Goal: Find specific page/section: Find specific page/section

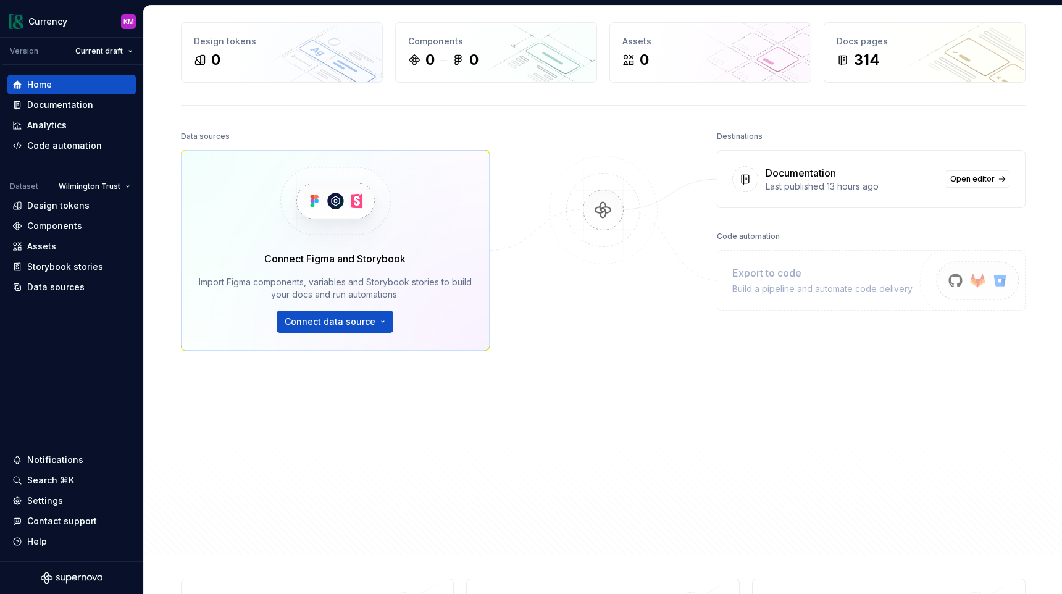
scroll to position [48, 0]
click at [38, 77] on div "Home" at bounding box center [71, 85] width 128 height 20
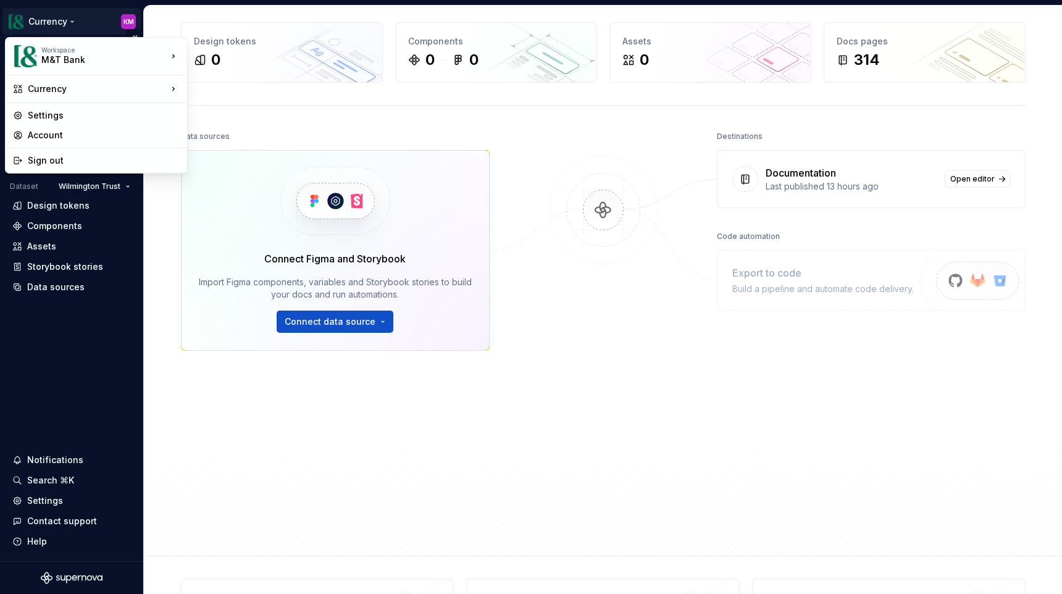
click at [46, 18] on html "Currency KM Version Current draft Home Documentation Analytics Code automation …" at bounding box center [531, 297] width 1062 height 594
click at [43, 62] on div "M&T Bank" at bounding box center [93, 60] width 105 height 12
click at [48, 80] on div "Currency" at bounding box center [96, 89] width 177 height 22
click at [161, 233] on html "Currency KM Version Current draft Home Documentation Analytics Code automation …" at bounding box center [531, 297] width 1062 height 594
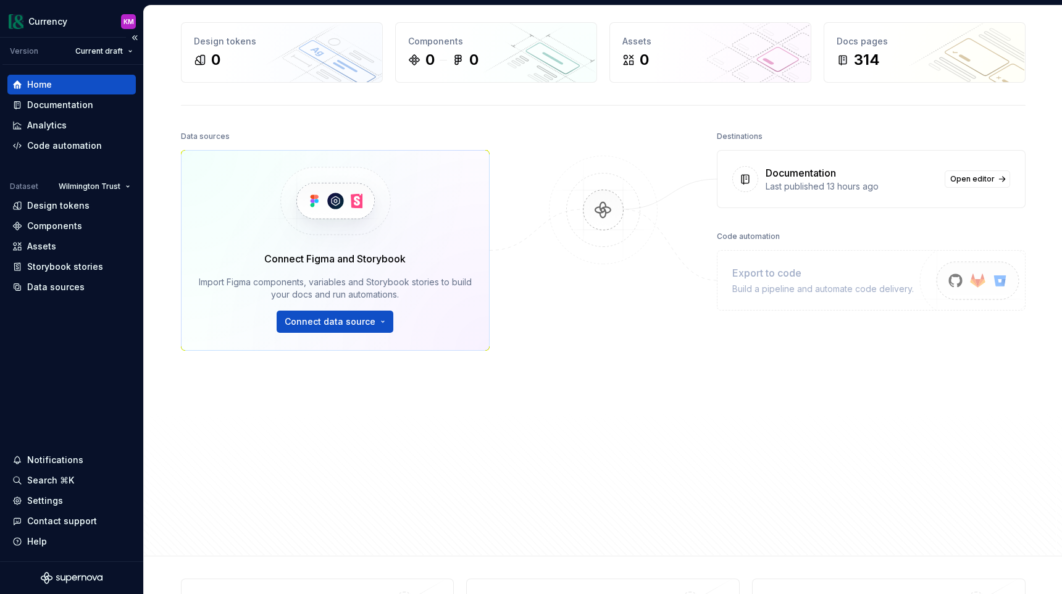
click at [62, 83] on div "Home" at bounding box center [71, 84] width 119 height 12
click at [80, 124] on div "Analytics" at bounding box center [71, 125] width 119 height 12
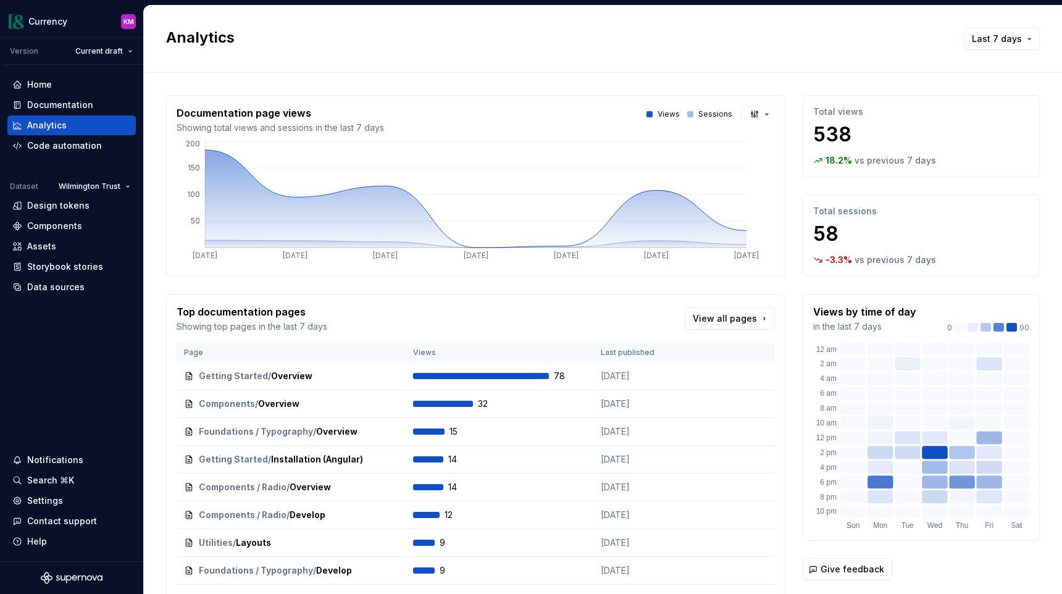
scroll to position [104, 0]
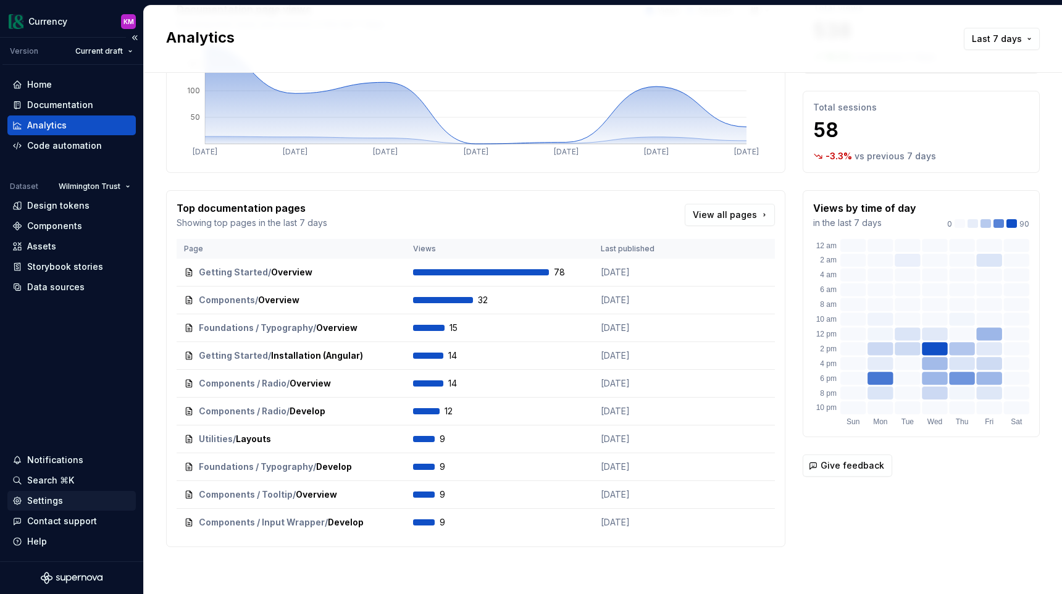
click at [36, 505] on div "Settings" at bounding box center [45, 501] width 36 height 12
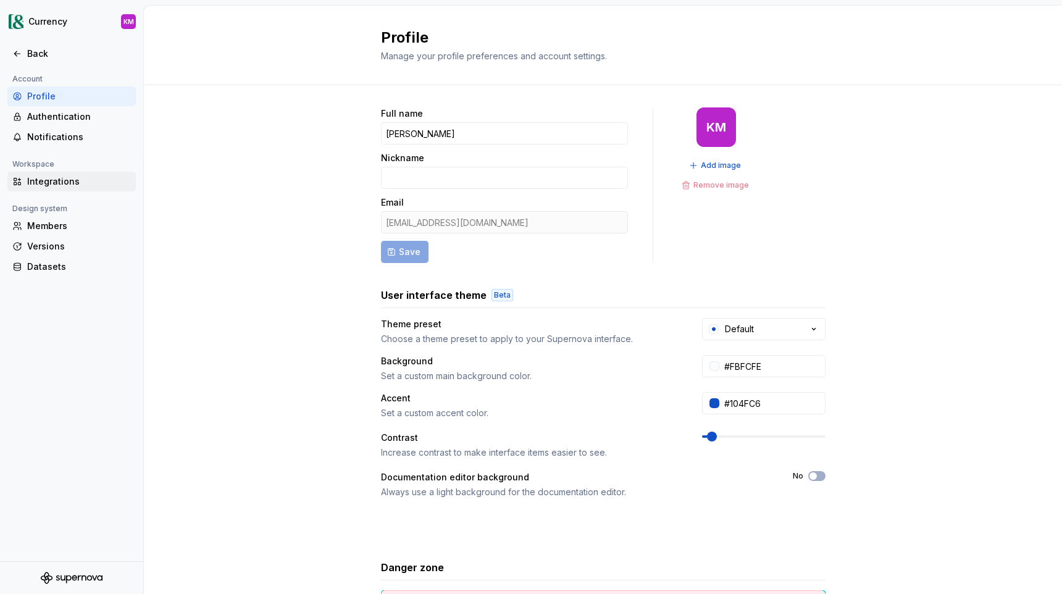
click at [40, 178] on div "Integrations" at bounding box center [79, 181] width 104 height 12
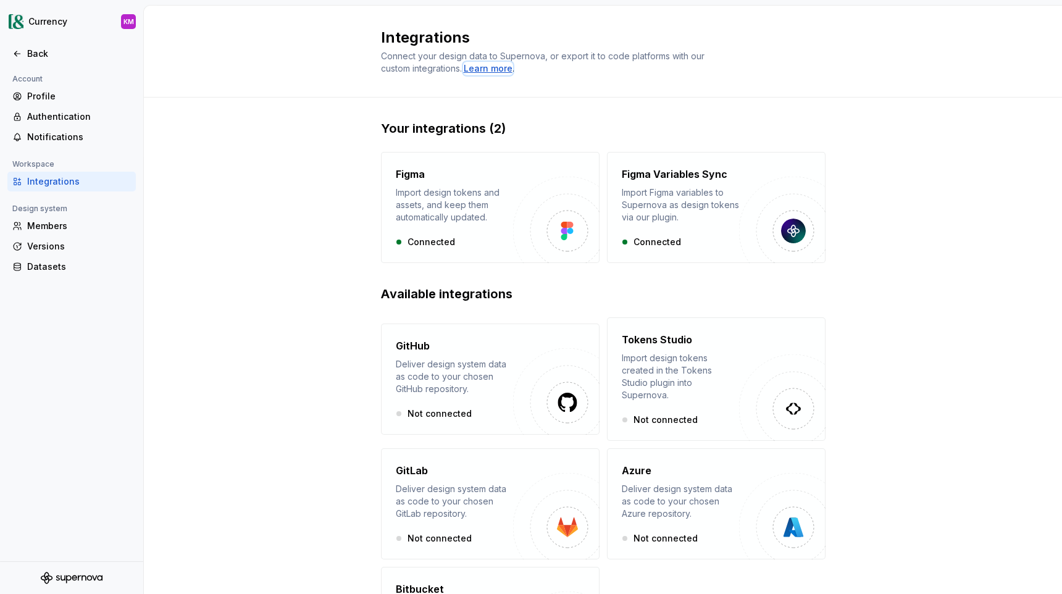
click at [488, 68] on div "Learn more" at bounding box center [488, 68] width 49 height 12
click at [23, 15] on html "Currency KM Back Account Profile Authentication Notifications Workspace Integra…" at bounding box center [531, 297] width 1062 height 594
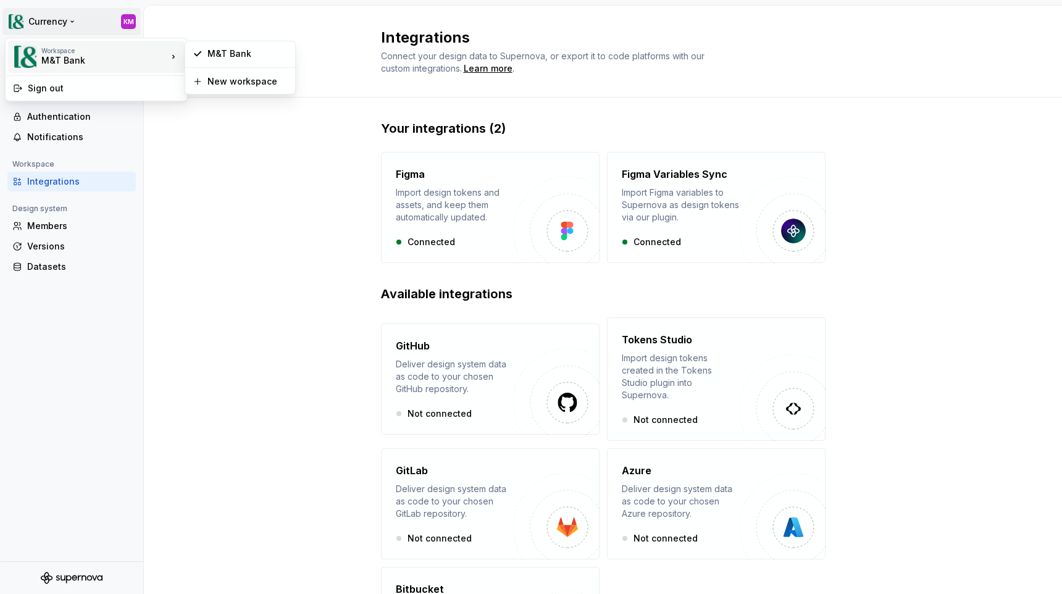
click at [35, 70] on div "Workspace M&T Bank" at bounding box center [90, 57] width 154 height 32
click at [224, 51] on div "M&T Bank" at bounding box center [247, 54] width 80 height 12
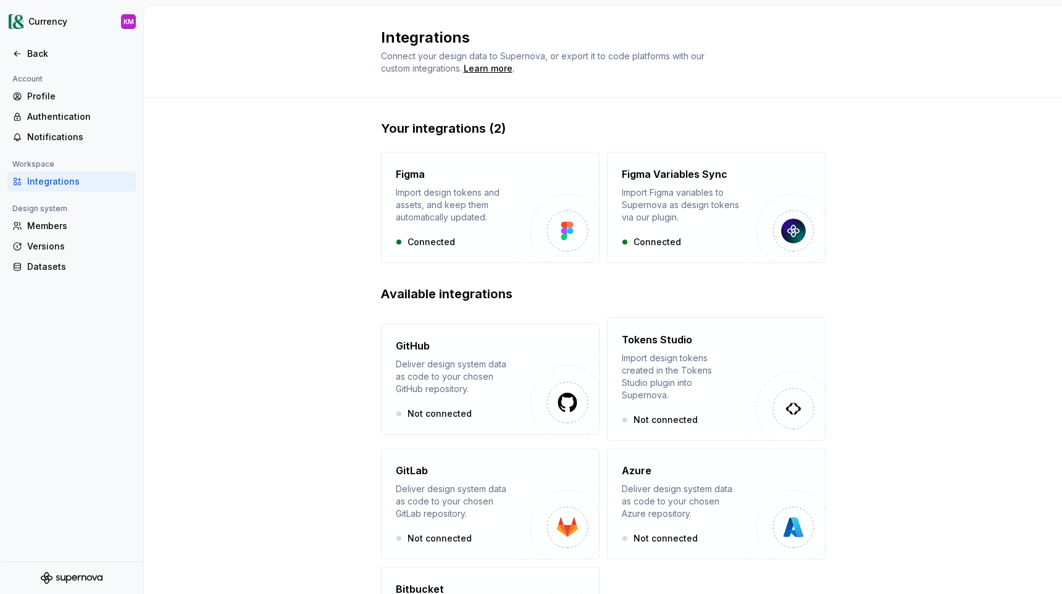
click at [61, 540] on div at bounding box center [71, 578] width 143 height 32
click at [61, 540] on icon "Supernova Logo" at bounding box center [72, 578] width 62 height 12
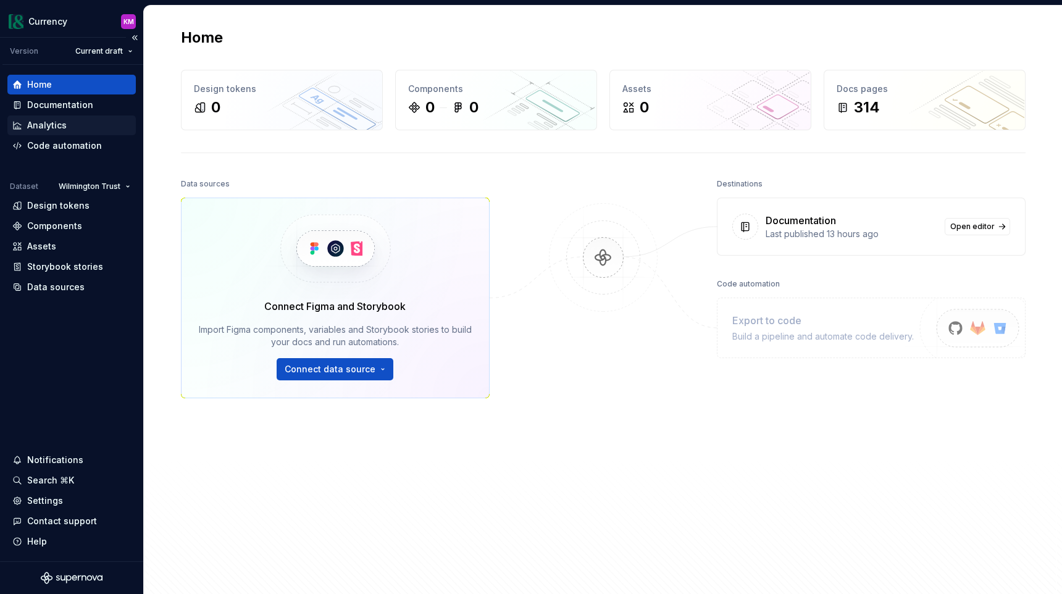
click at [42, 132] on div "Analytics" at bounding box center [71, 125] width 128 height 20
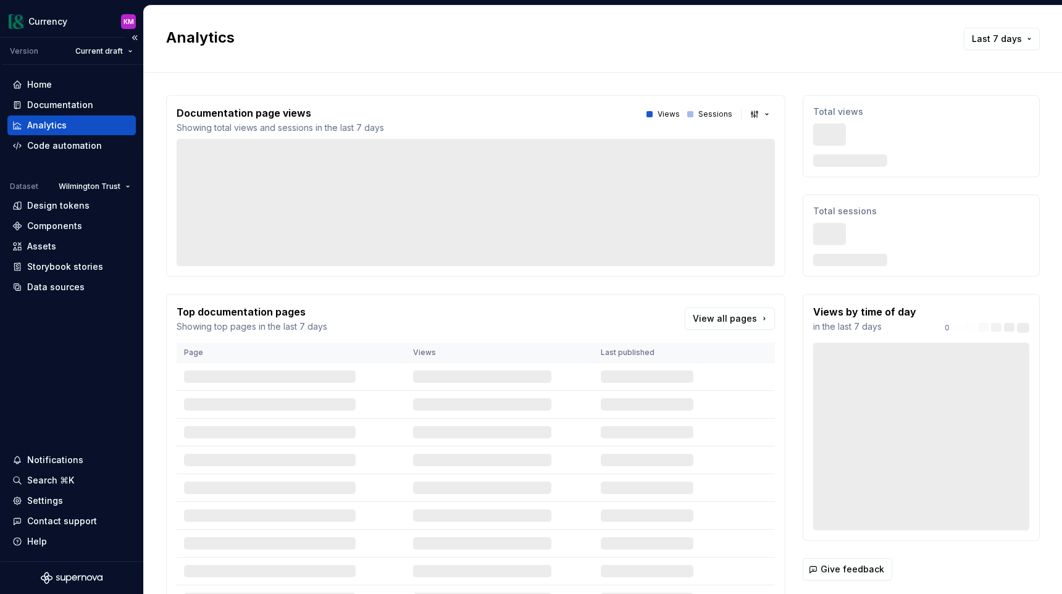
click at [41, 128] on div "Analytics" at bounding box center [47, 125] width 40 height 12
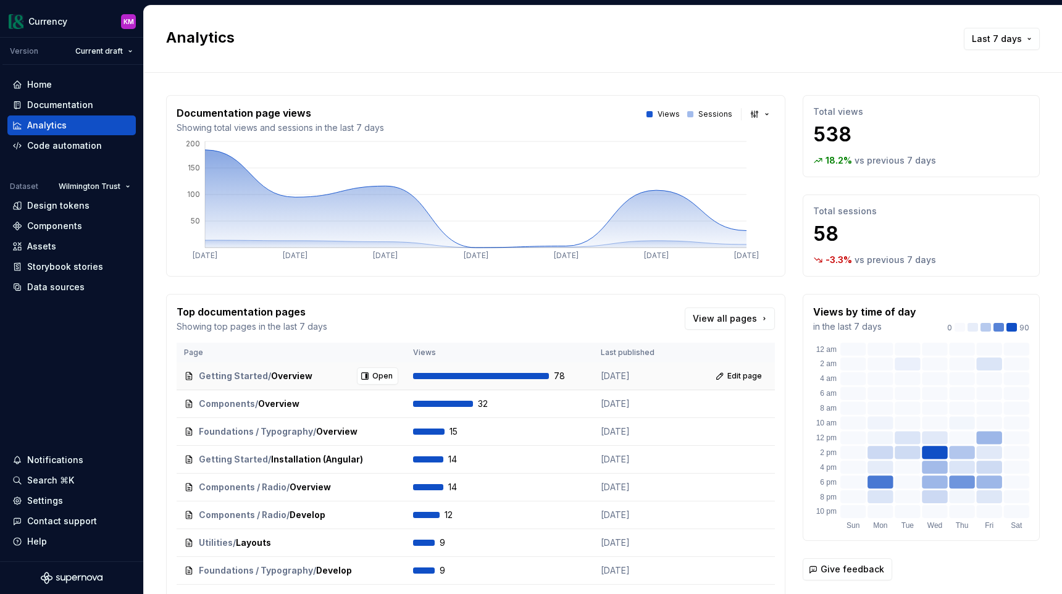
scroll to position [104, 0]
